Goal: Transaction & Acquisition: Purchase product/service

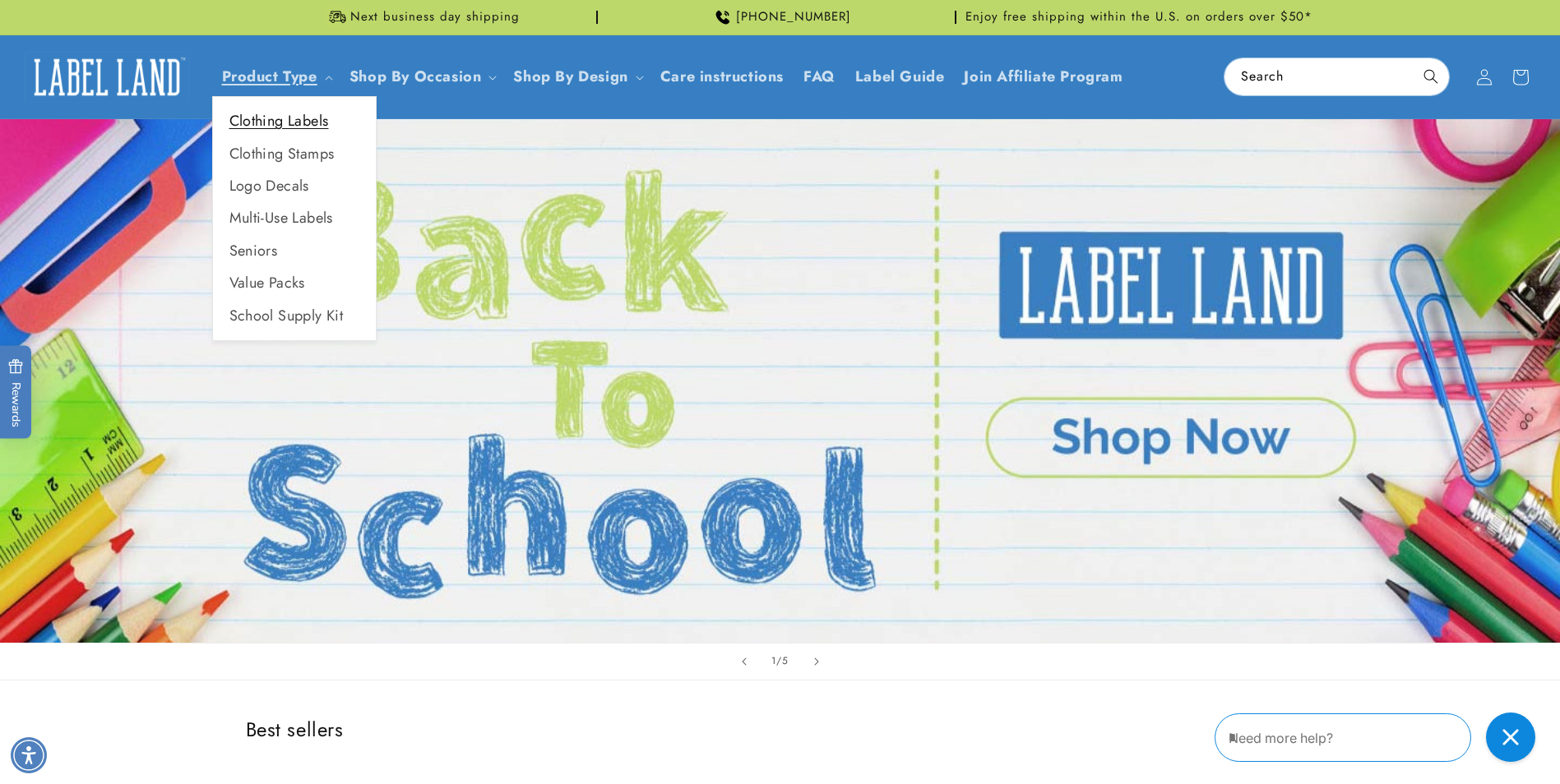
click at [297, 119] on link "Clothing Labels" at bounding box center [294, 121] width 163 height 32
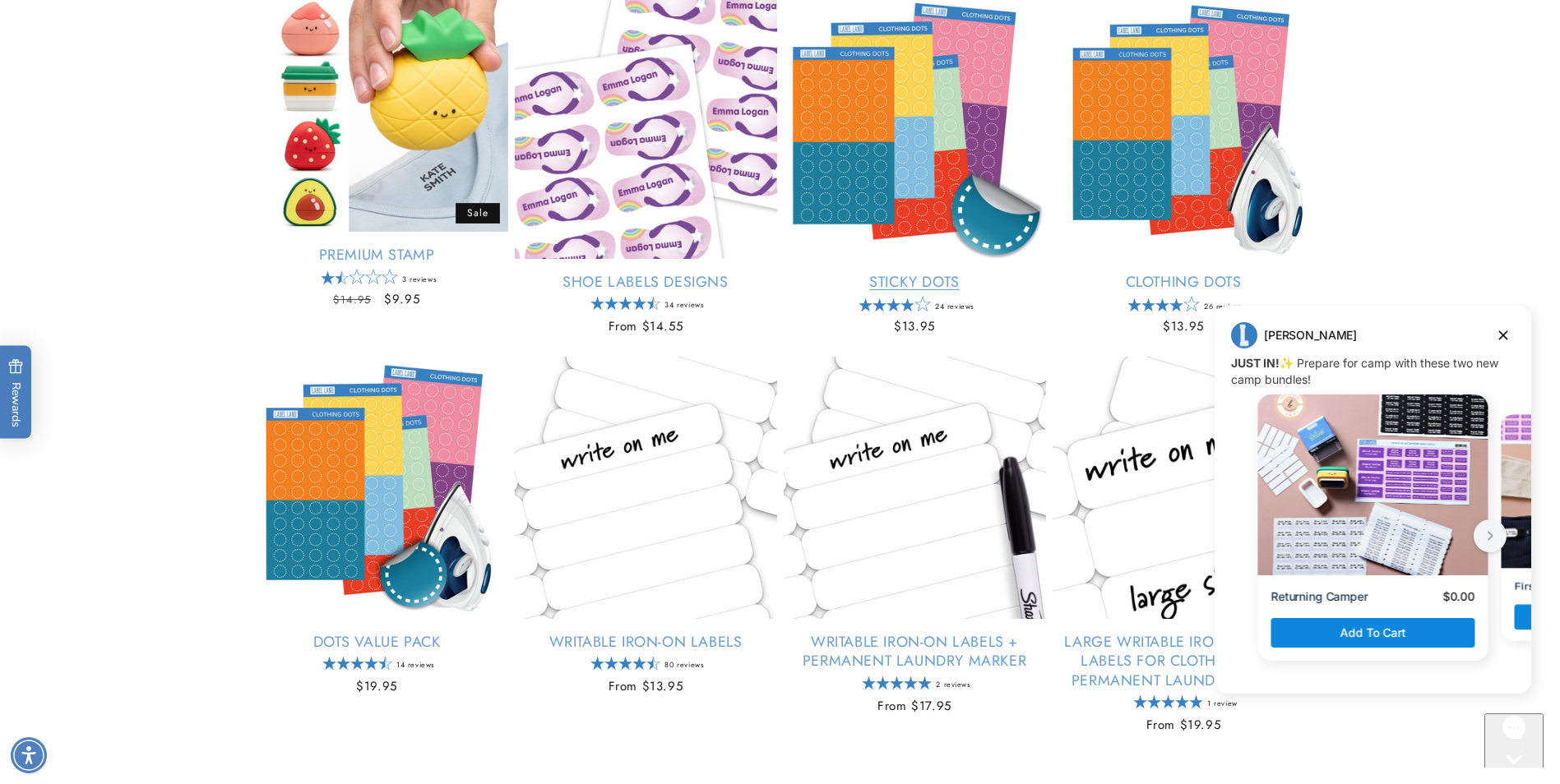
scroll to position [658, 0]
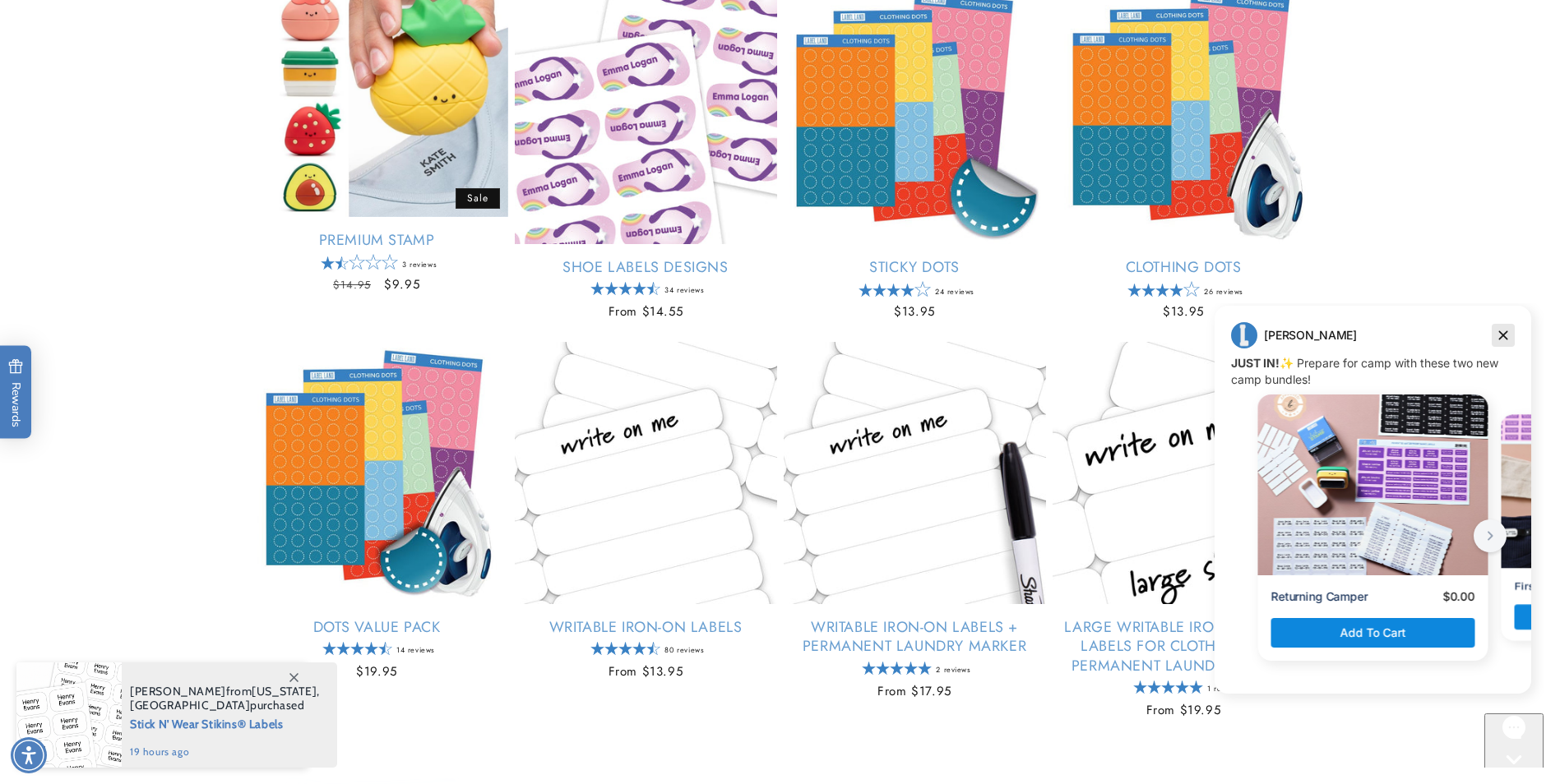
click at [1511, 335] on icon "Dismiss campaign" at bounding box center [1503, 335] width 16 height 20
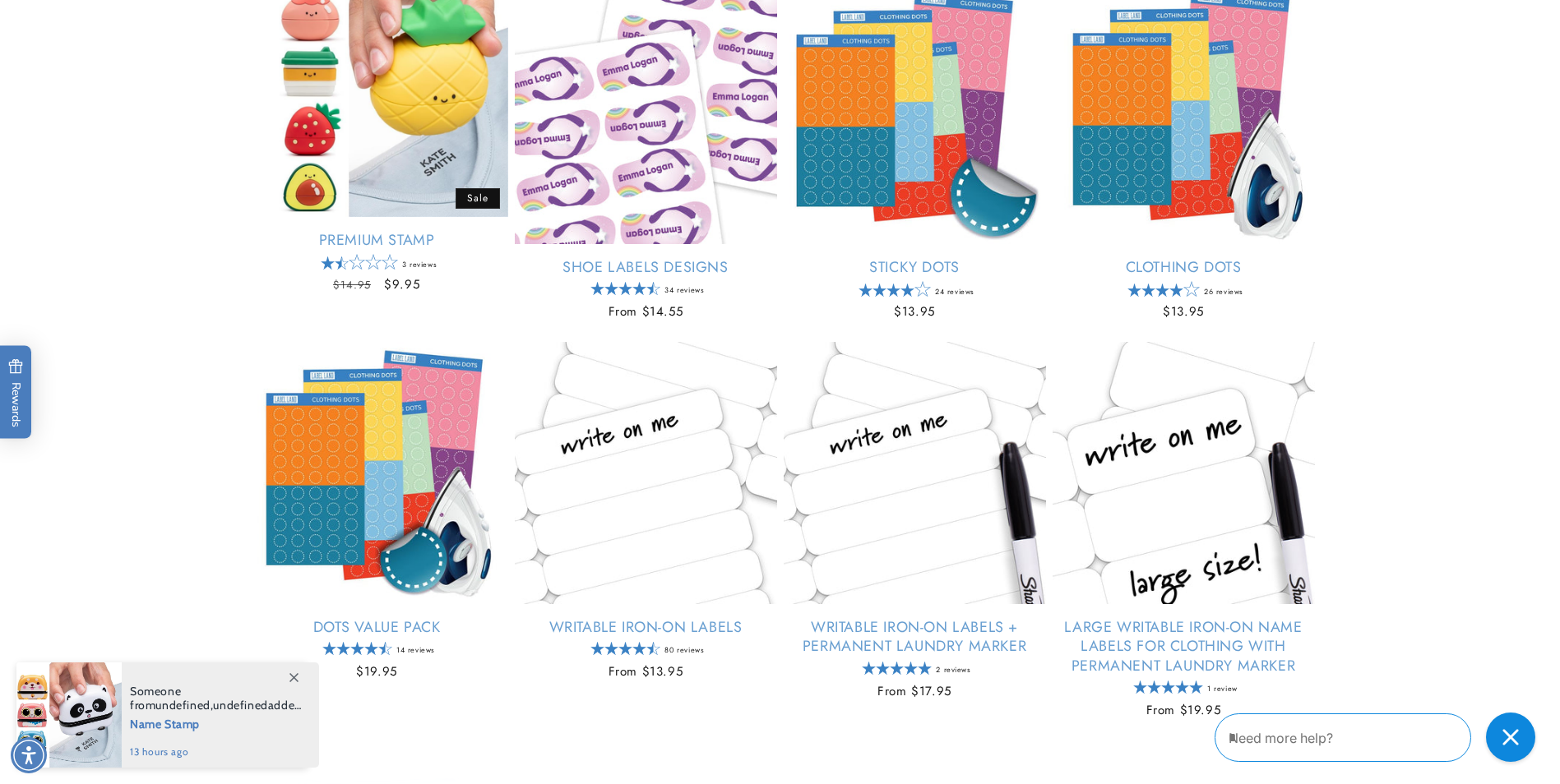
click at [1453, 201] on div "Stick N' Wear Stikins® Labels Empty heading Best seller Stick N' Wear Stikins® …" at bounding box center [780, 356] width 1560 height 1476
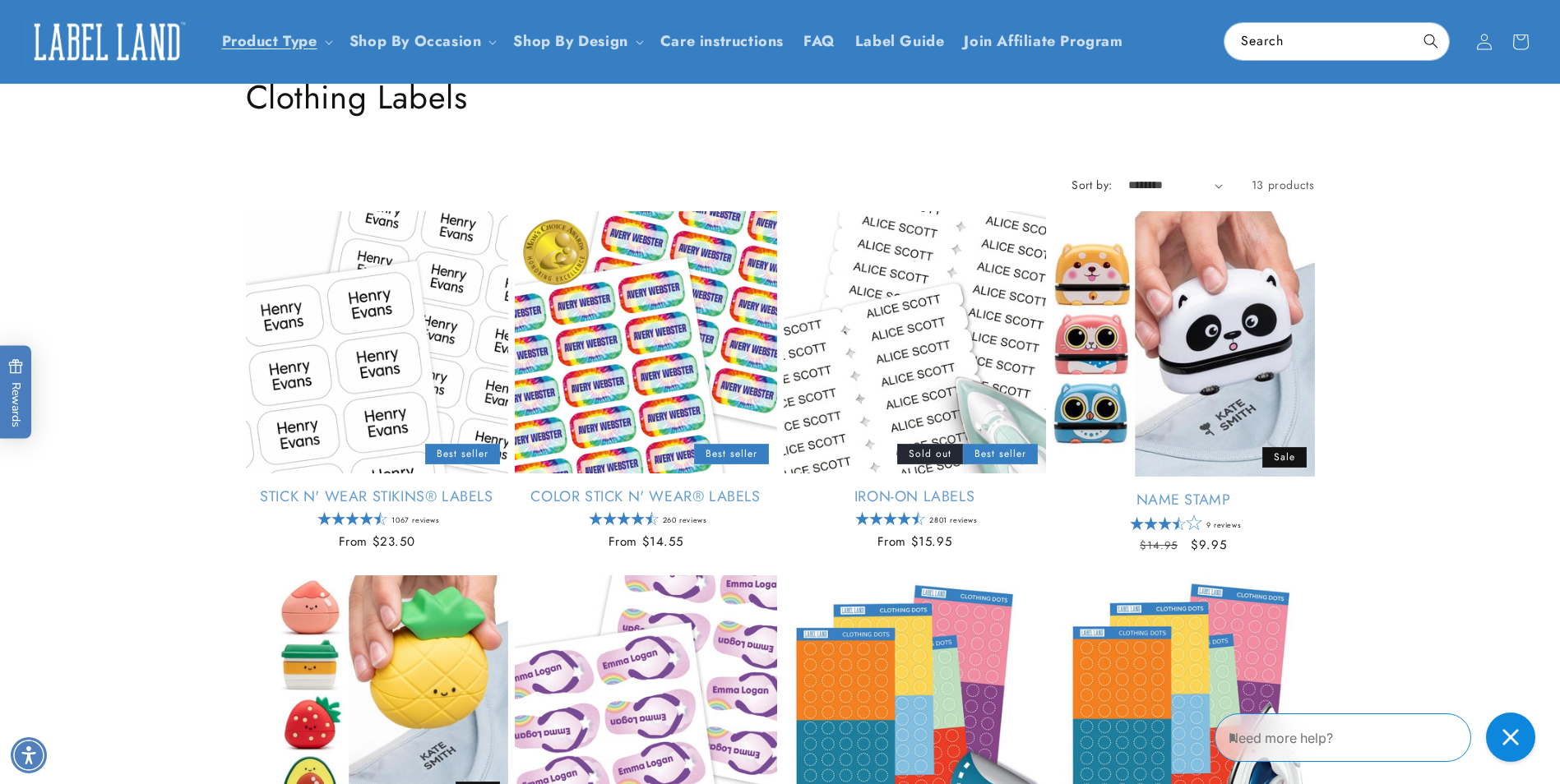
scroll to position [0, 0]
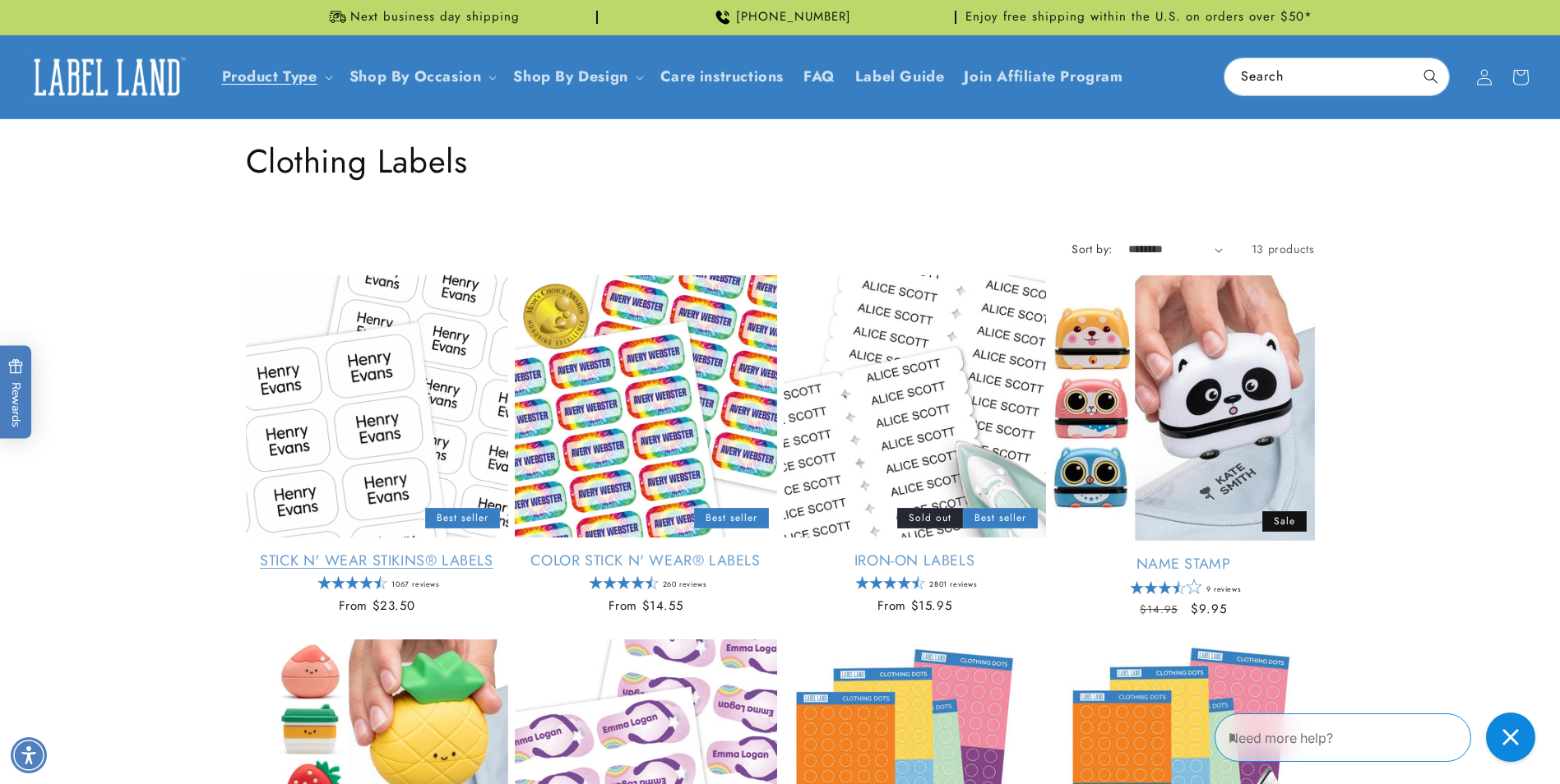
click at [281, 551] on link "Stick N' Wear Stikins® Labels" at bounding box center [376, 560] width 262 height 19
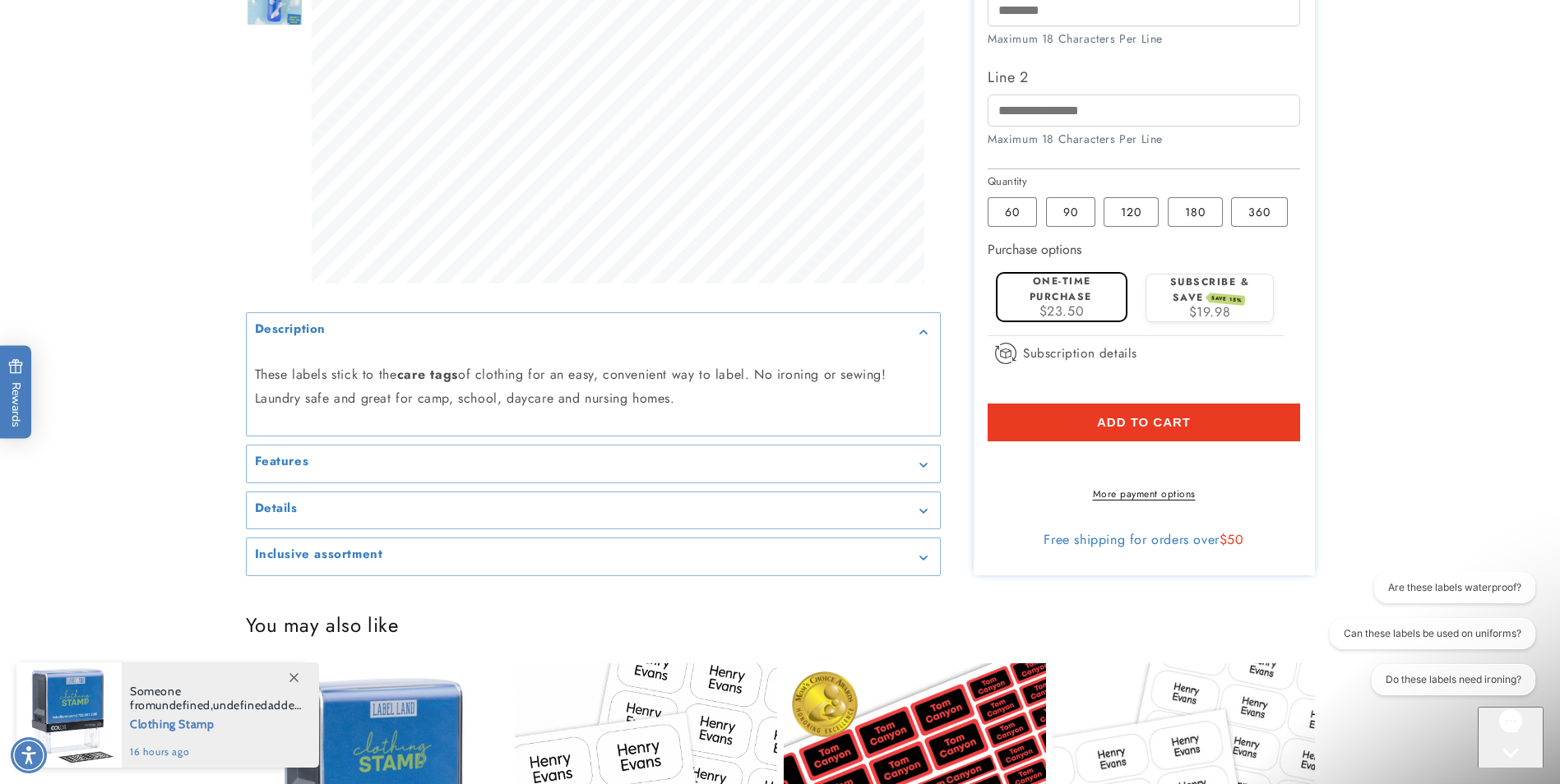
scroll to position [1068, 0]
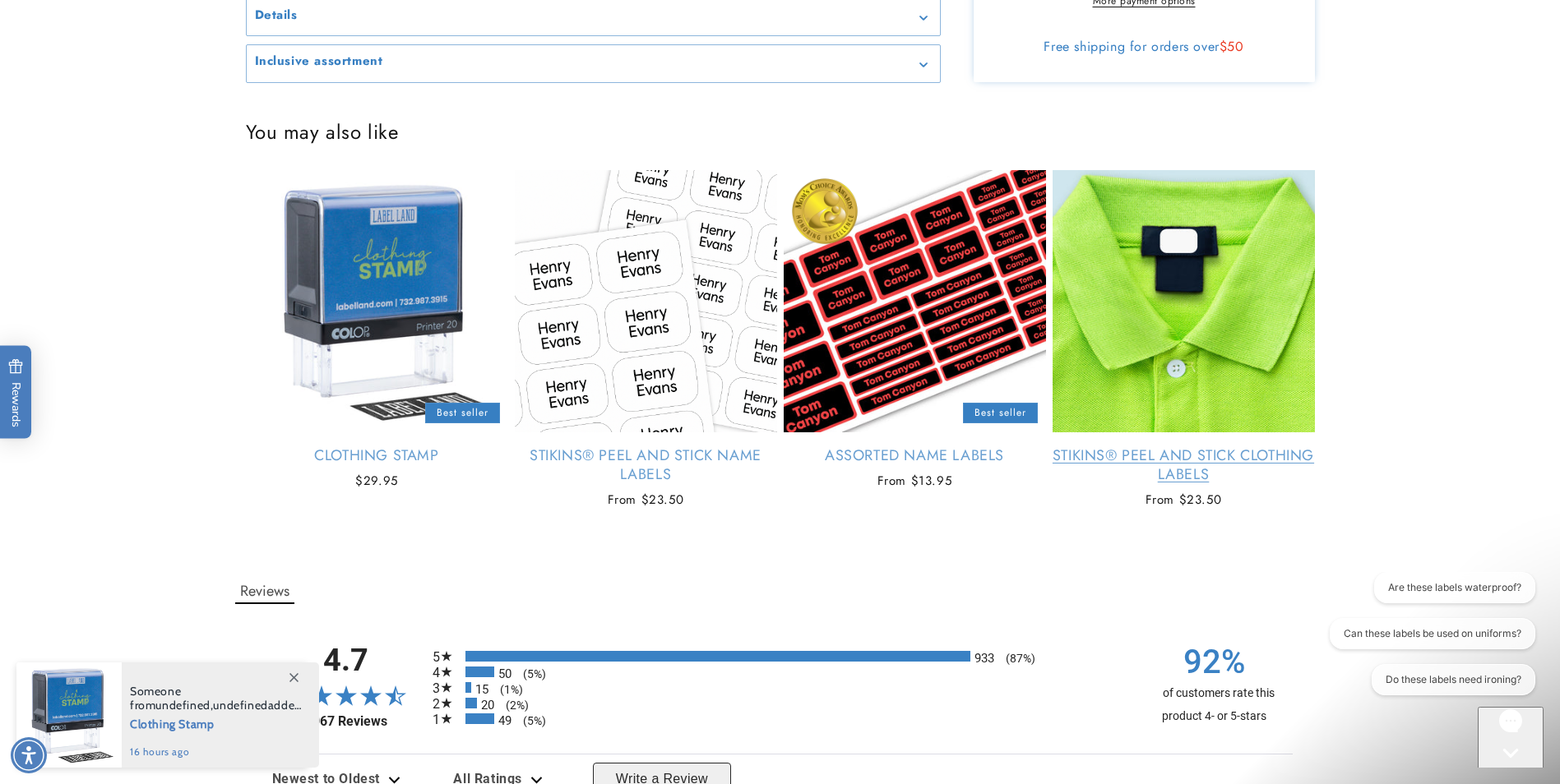
click at [1204, 446] on link "Stikins® Peel and Stick Clothing Labels" at bounding box center [1183, 465] width 262 height 38
